Goal: Task Accomplishment & Management: Manage account settings

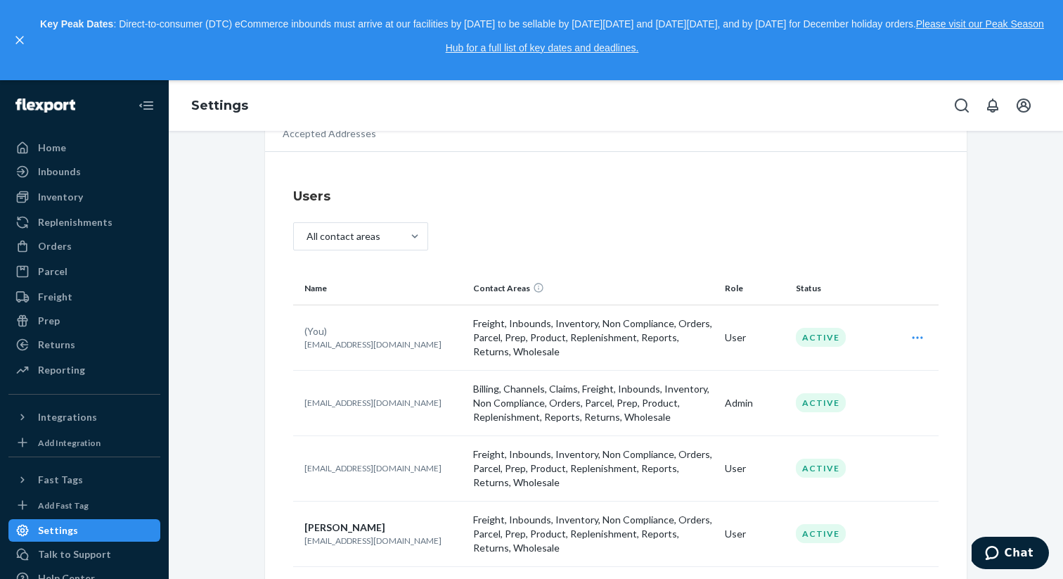
scroll to position [75, 0]
click at [729, 335] on td "User" at bounding box center [754, 334] width 71 height 65
click at [924, 332] on icon "Open user actions" at bounding box center [917, 335] width 14 height 14
click at [936, 340] on span "Edit" at bounding box center [945, 335] width 18 height 10
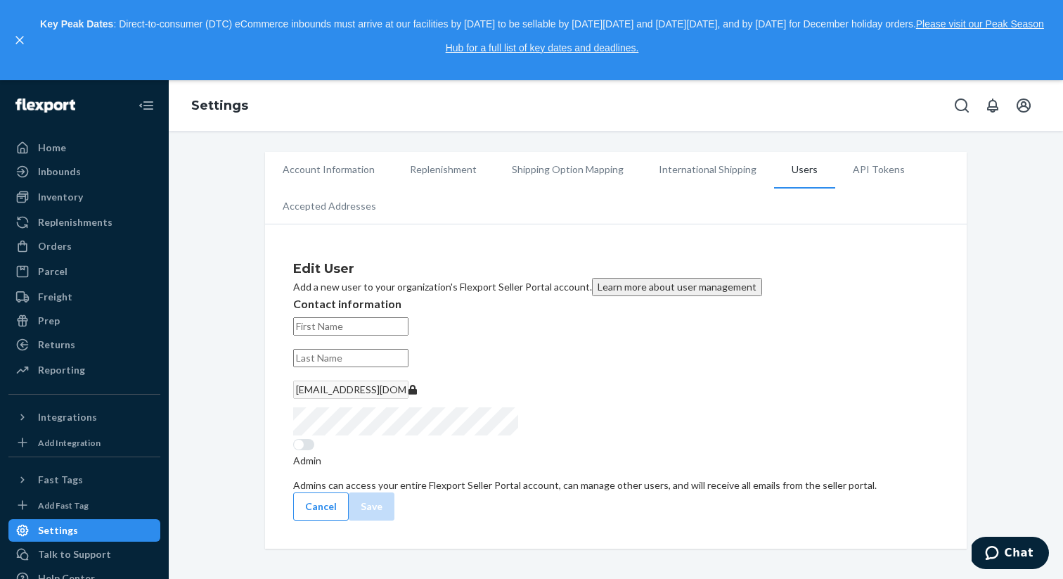
scroll to position [111, 0]
click at [311, 450] on div at bounding box center [303, 444] width 21 height 11
click at [297, 450] on div at bounding box center [303, 444] width 21 height 11
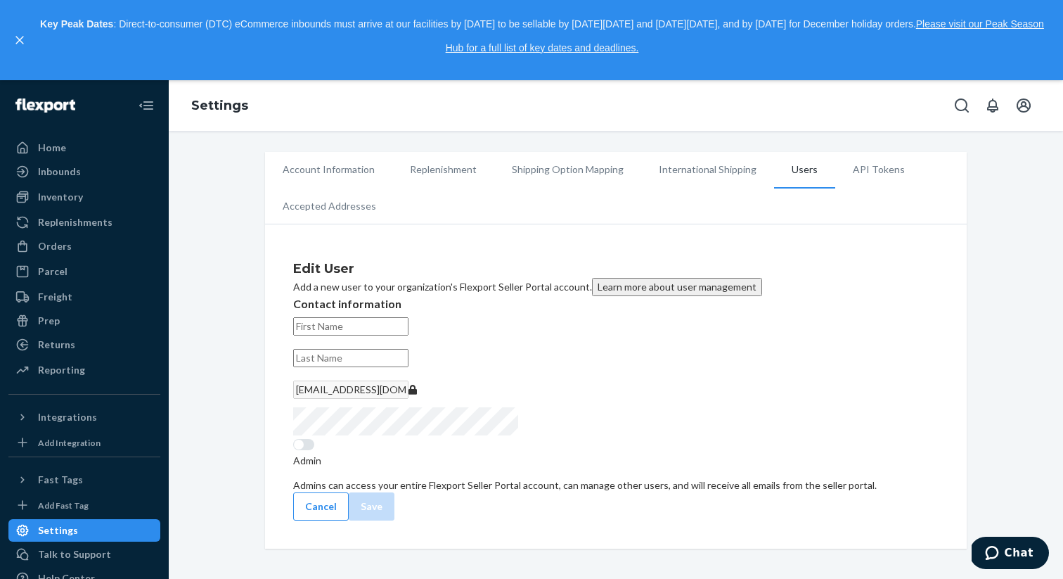
click at [297, 450] on div at bounding box center [303, 444] width 21 height 11
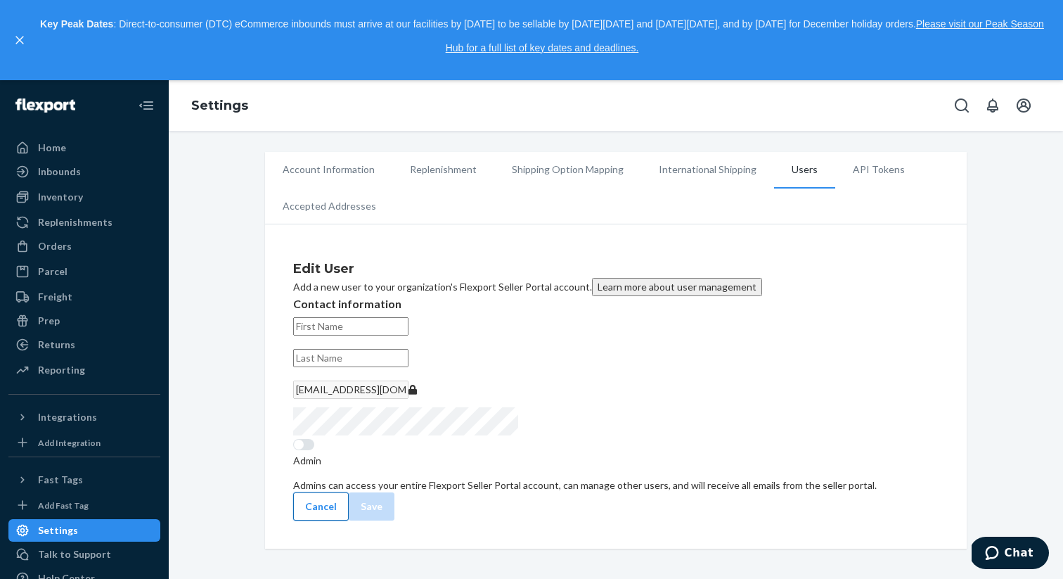
click at [349, 520] on button "Cancel" at bounding box center [321, 506] width 56 height 28
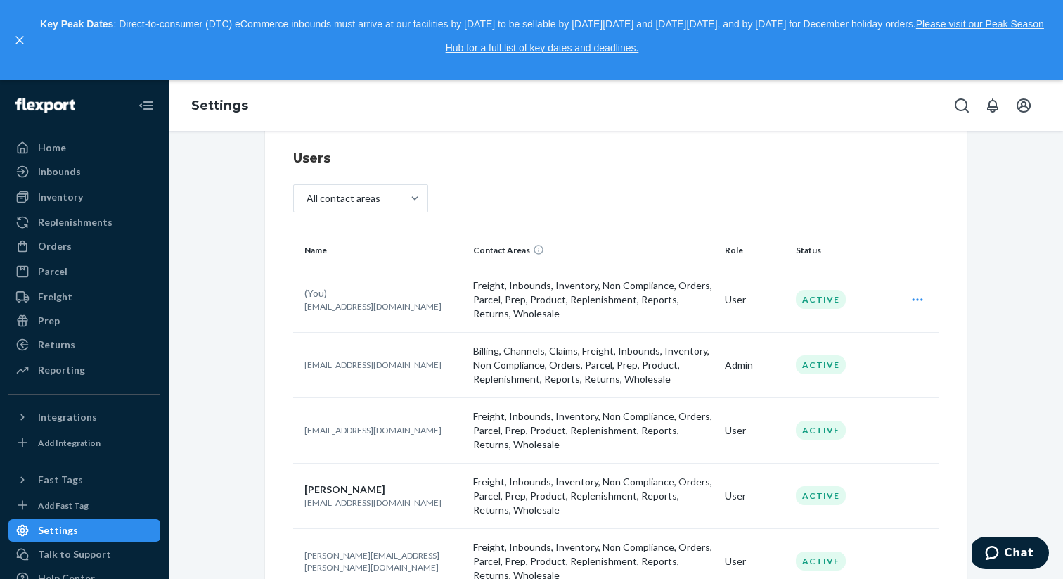
scroll to position [118, 0]
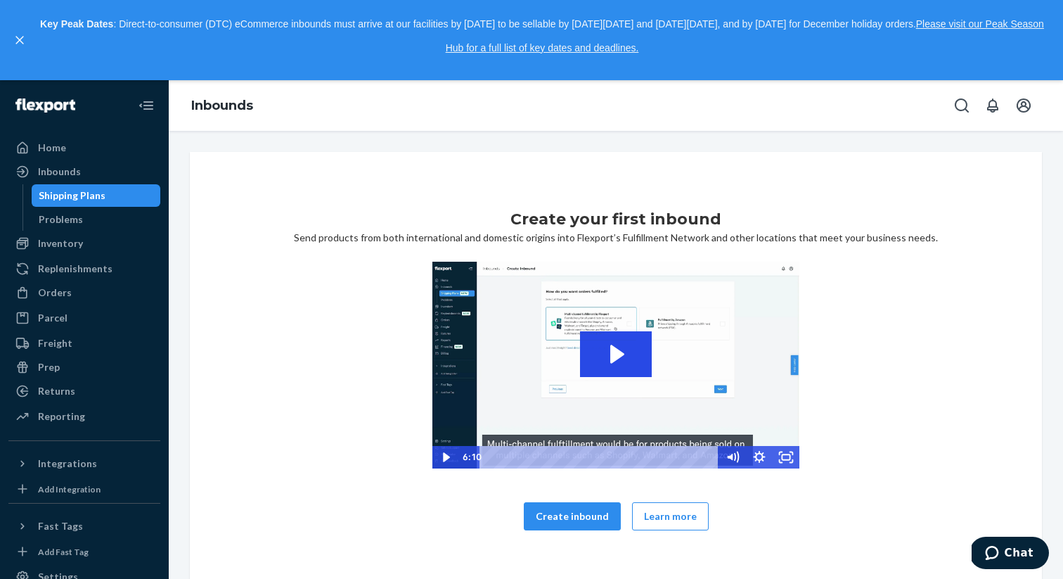
scroll to position [25, 0]
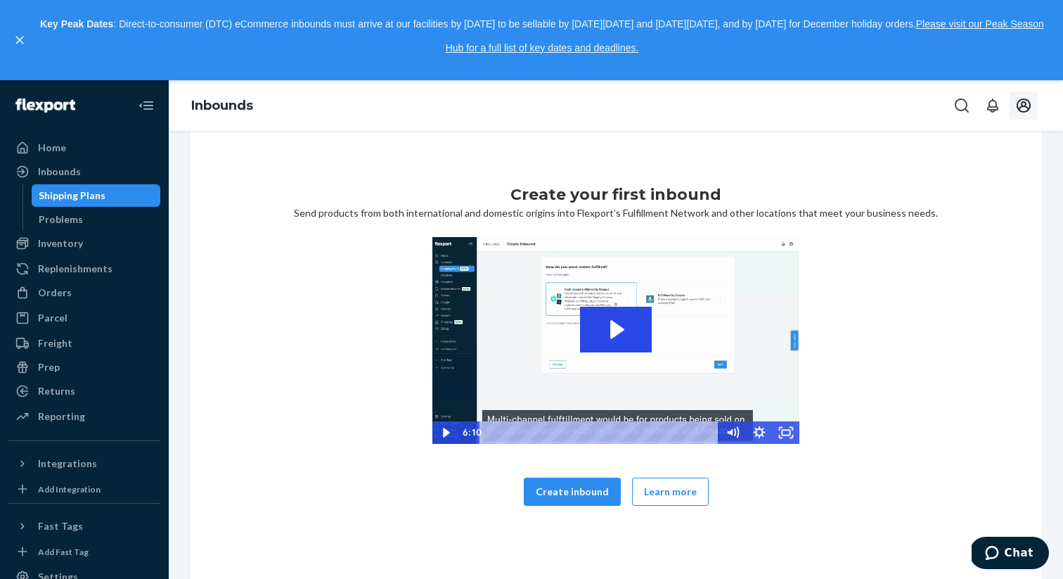
click at [1023, 110] on icon "Open account menu" at bounding box center [1023, 105] width 17 height 17
click at [959, 148] on span "kmccurdy@flexport.com" at bounding box center [992, 159] width 86 height 28
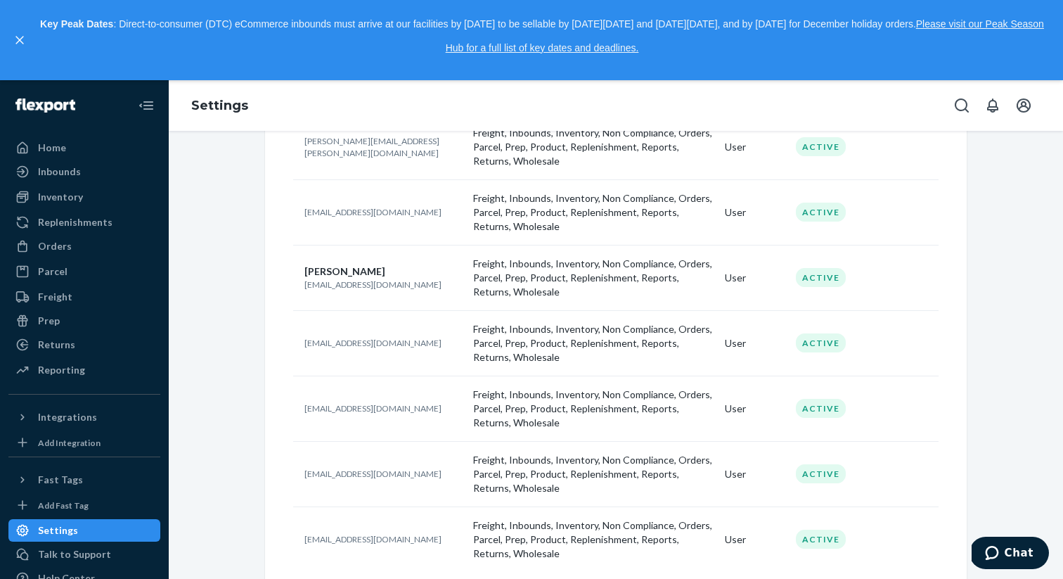
scroll to position [886, 0]
